Goal: Transaction & Acquisition: Book appointment/travel/reservation

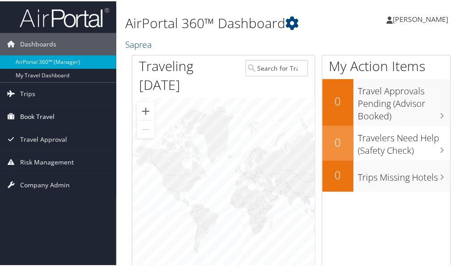
click at [41, 127] on span "Book Travel" at bounding box center [37, 115] width 34 height 22
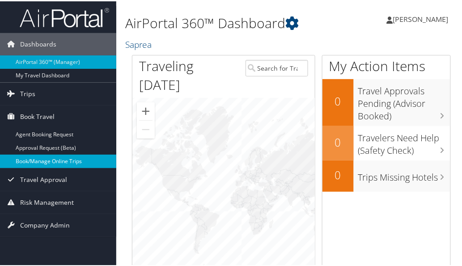
click at [44, 167] on link "Book/Manage Online Trips" at bounding box center [58, 159] width 116 height 13
